Goal: Information Seeking & Learning: Learn about a topic

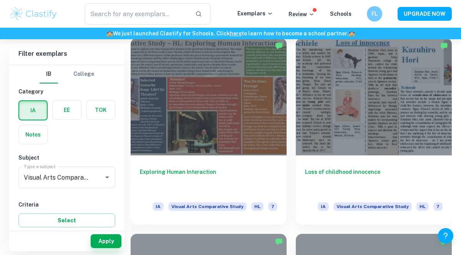
scroll to position [966, 0]
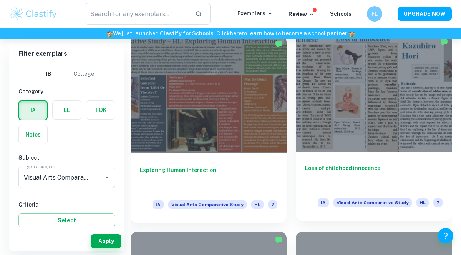
click at [371, 121] on div at bounding box center [374, 92] width 156 height 117
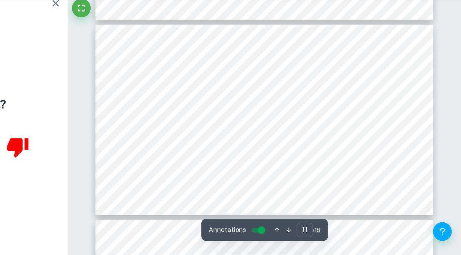
scroll to position [1709, 0]
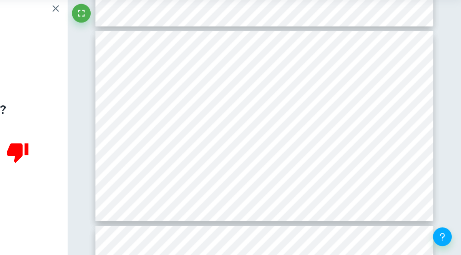
type input "9"
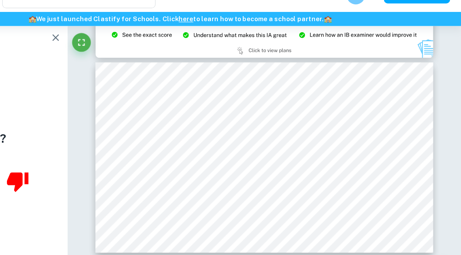
scroll to position [1389, 0]
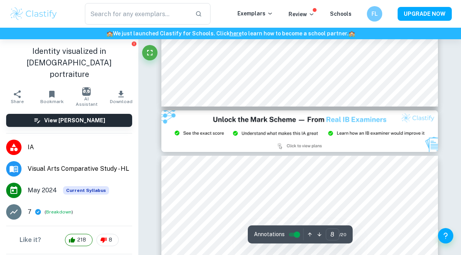
scroll to position [1622, 0]
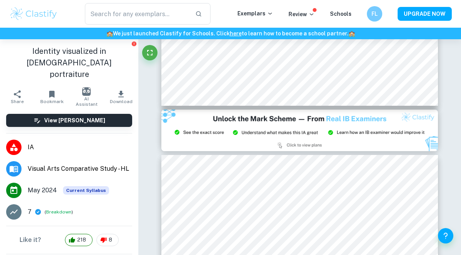
type input "9"
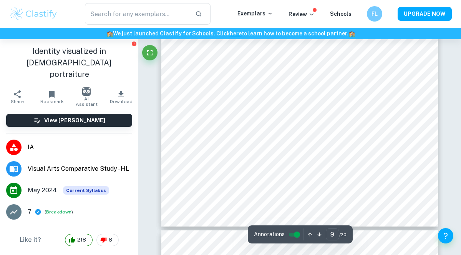
scroll to position [1746, 0]
